Goal: Information Seeking & Learning: Learn about a topic

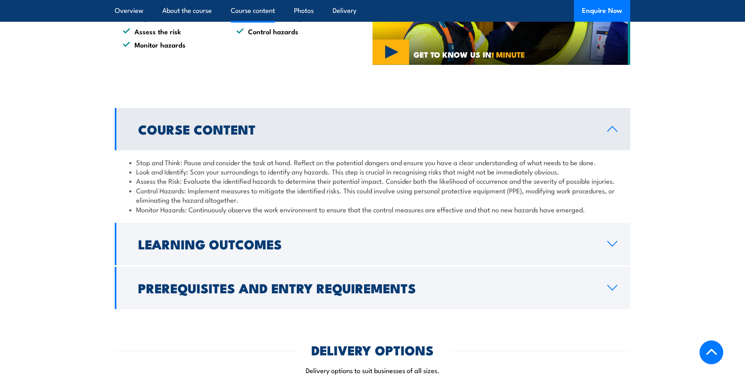
scroll to position [564, 0]
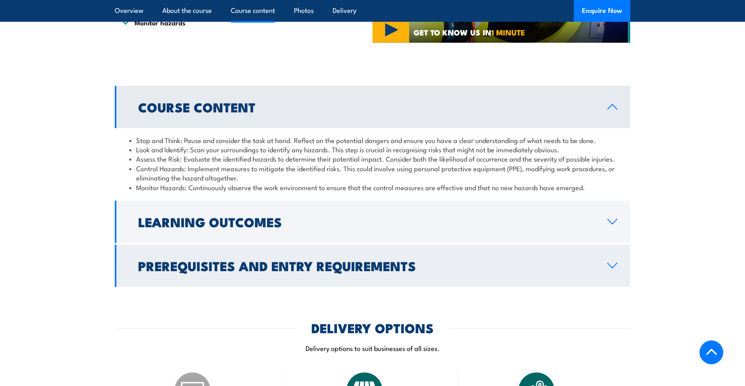
click at [247, 266] on h2 "Prerequisites and Entry Requirements" at bounding box center [366, 265] width 456 height 11
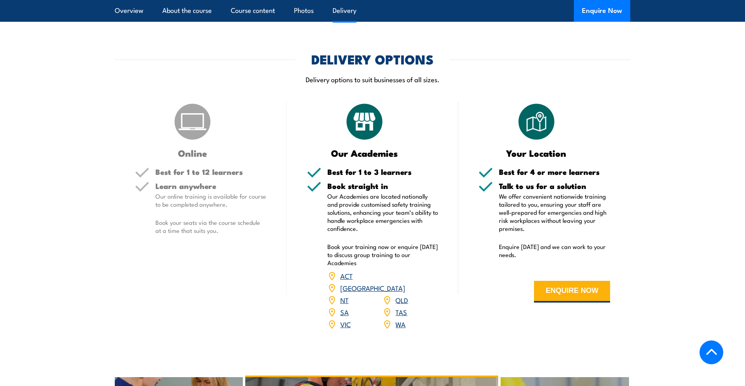
scroll to position [846, 0]
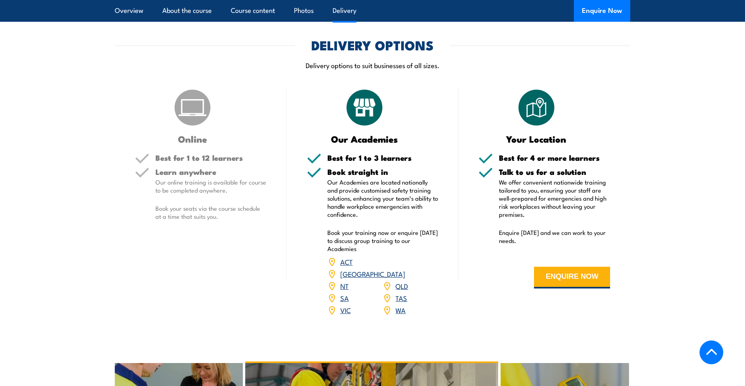
click at [346, 305] on link "VIC" at bounding box center [345, 310] width 10 height 10
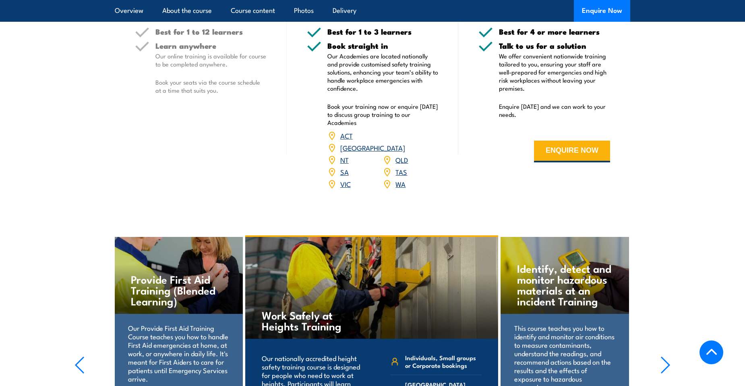
scroll to position [821, 0]
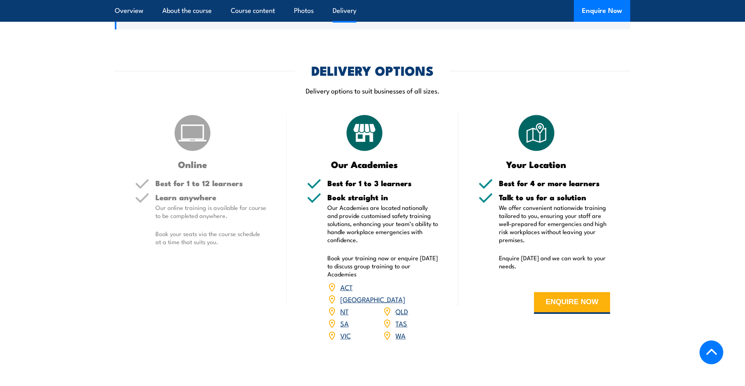
click at [346, 330] on link "VIC" at bounding box center [345, 335] width 10 height 10
click at [345, 330] on link "VIC" at bounding box center [345, 335] width 10 height 10
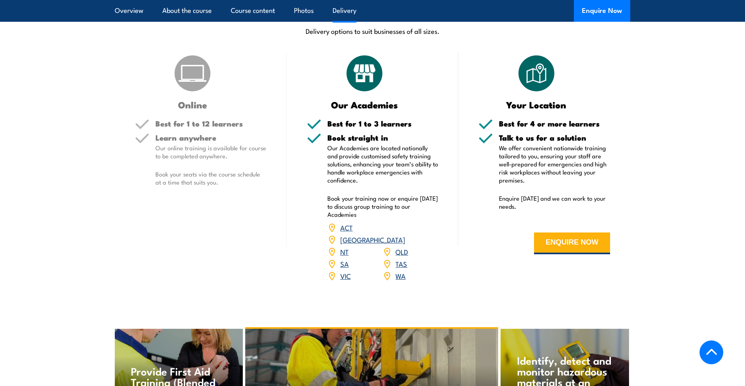
scroll to position [901, 0]
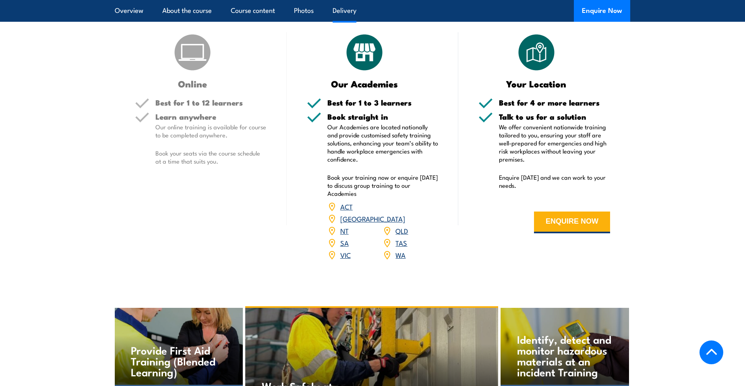
click at [403, 225] on link "QLD" at bounding box center [401, 230] width 12 height 10
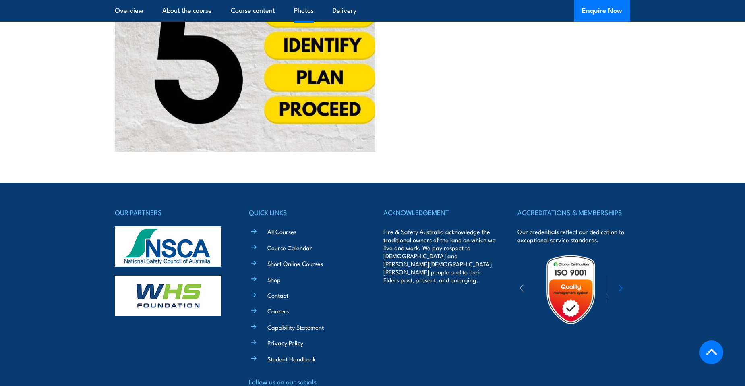
scroll to position [1626, 0]
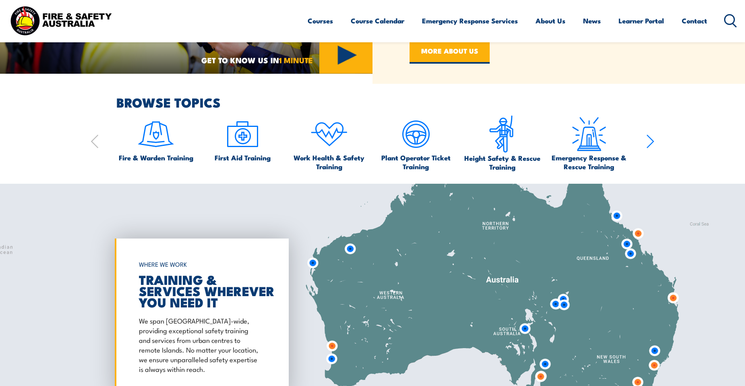
scroll to position [523, 0]
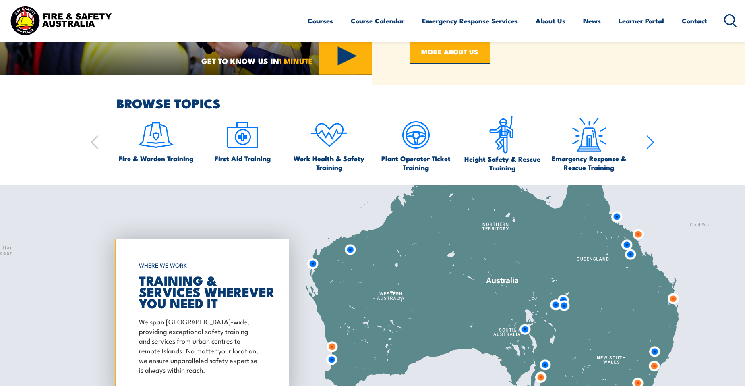
click at [653, 143] on icon "button" at bounding box center [650, 142] width 6 height 13
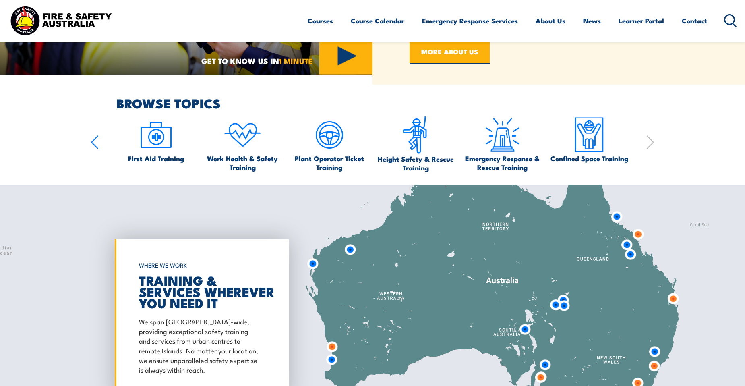
click at [653, 143] on icon "button" at bounding box center [650, 142] width 6 height 13
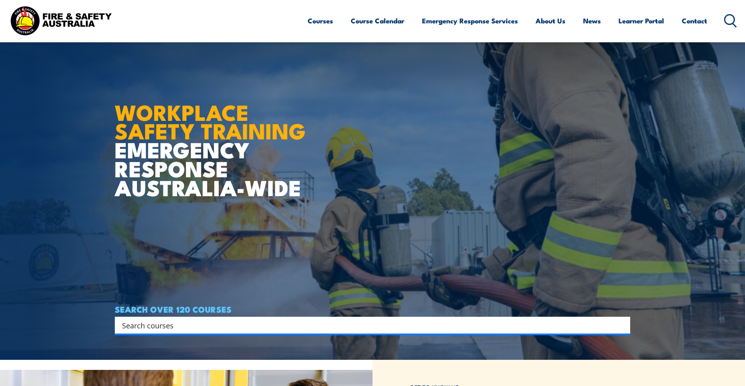
scroll to position [40, 0]
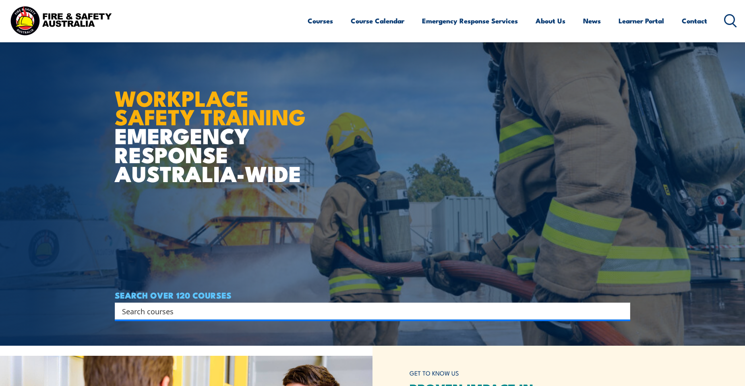
click at [203, 310] on input "Search input" at bounding box center [367, 311] width 490 height 12
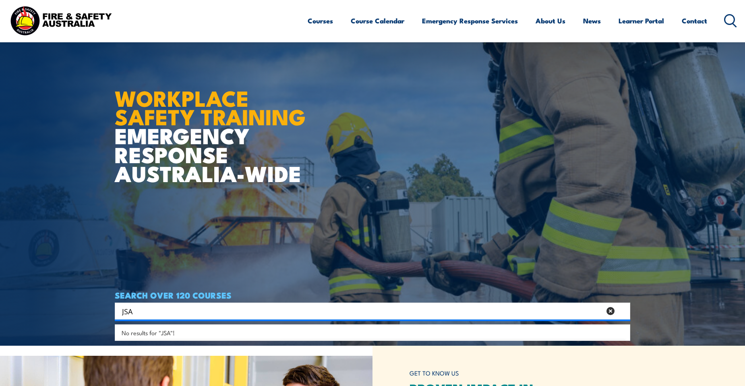
type input "JSA"
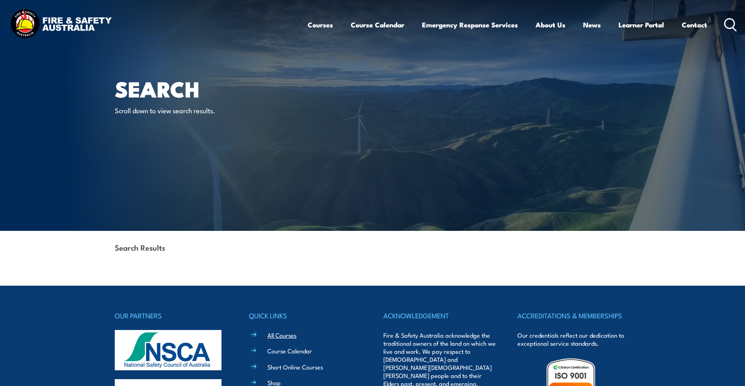
click at [289, 333] on link "All Courses" at bounding box center [281, 335] width 29 height 8
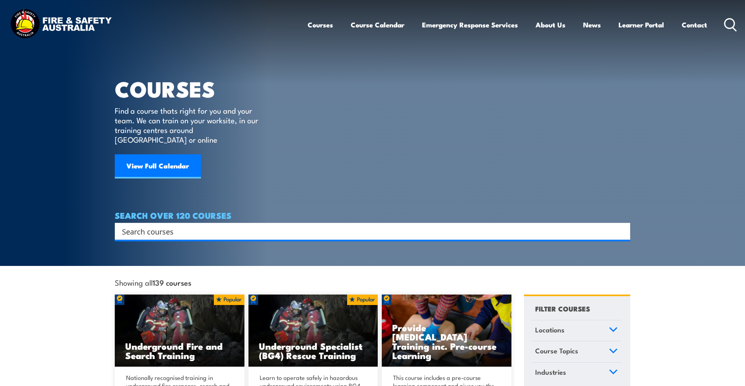
click at [564, 345] on span "Course Topics" at bounding box center [556, 350] width 43 height 11
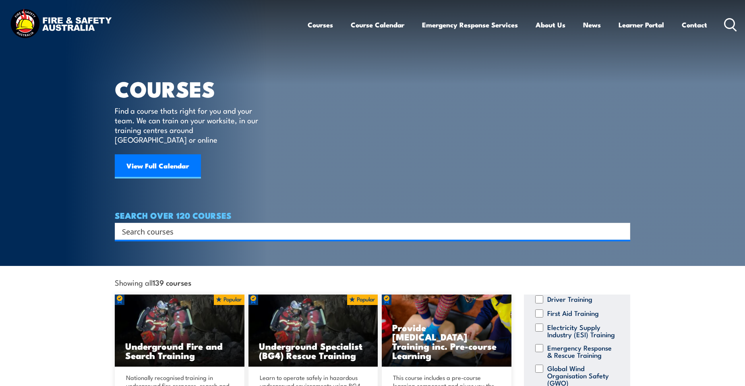
scroll to position [148, 0]
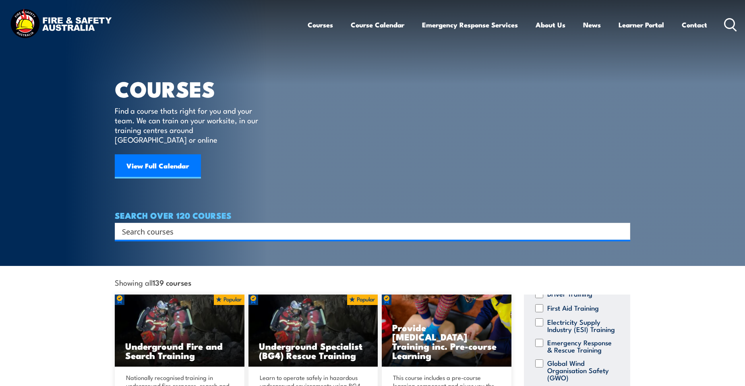
click at [202, 226] on input "Search input" at bounding box center [367, 231] width 490 height 12
click at [202, 225] on input "Search input" at bounding box center [367, 231] width 490 height 12
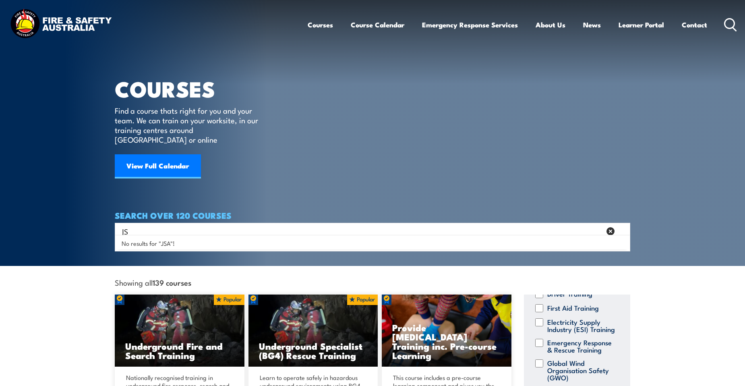
type input "J"
type input "SWMS"
